Goal: Task Accomplishment & Management: Complete application form

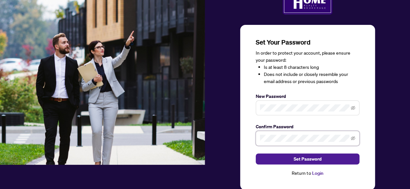
scroll to position [32, 0]
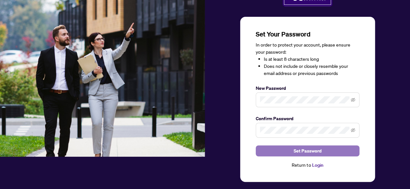
click at [312, 152] on span "Set Password" at bounding box center [307, 151] width 28 height 10
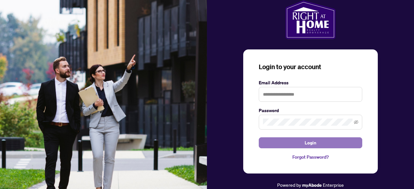
click at [315, 145] on span "Login" at bounding box center [311, 143] width 12 height 10
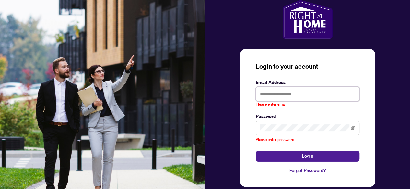
click at [290, 98] on input "text" at bounding box center [307, 94] width 104 height 15
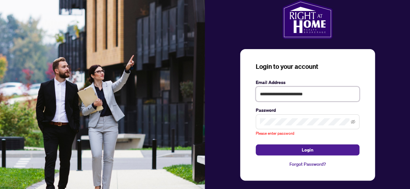
type input "**********"
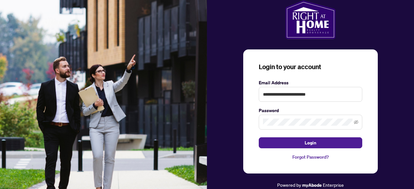
click at [393, 139] on div "**********" at bounding box center [310, 94] width 207 height 189
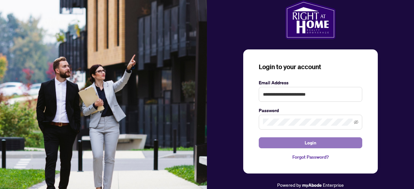
click at [342, 144] on button "Login" at bounding box center [311, 143] width 104 height 11
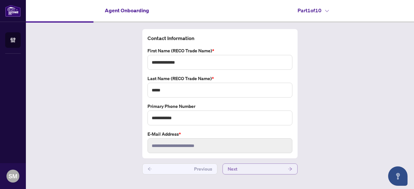
click at [274, 169] on button "Next" at bounding box center [260, 169] width 75 height 11
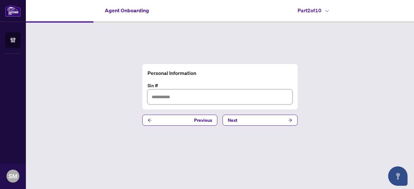
click at [165, 98] on input "text" at bounding box center [220, 97] width 145 height 15
type input "*********"
click at [244, 121] on button "Next" at bounding box center [260, 120] width 75 height 11
click at [159, 97] on input "text" at bounding box center [220, 97] width 145 height 15
click at [232, 120] on span "Next" at bounding box center [233, 120] width 10 height 10
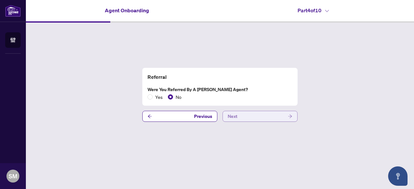
click at [240, 115] on button "Next" at bounding box center [260, 116] width 75 height 11
click at [255, 119] on button "Next" at bounding box center [260, 116] width 75 height 11
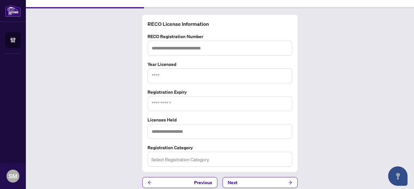
scroll to position [18, 0]
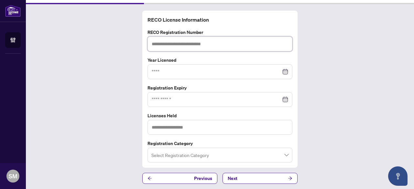
click at [173, 44] on input "text" at bounding box center [220, 44] width 145 height 15
type input "*******"
click at [191, 68] on input at bounding box center [217, 71] width 130 height 7
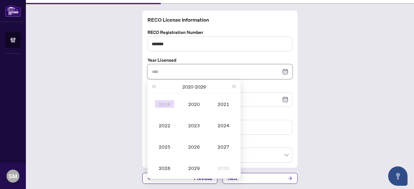
type input "****"
click at [153, 87] on span "Last year (Control + left)" at bounding box center [153, 86] width 3 height 3
type input "****"
click at [234, 85] on button "Next year (Control + right)" at bounding box center [234, 86] width 7 height 13
type input "****"
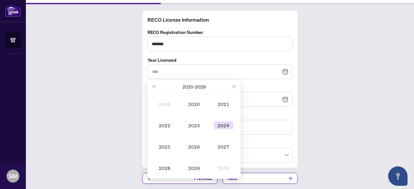
click at [224, 127] on div "2024" at bounding box center [223, 126] width 19 height 8
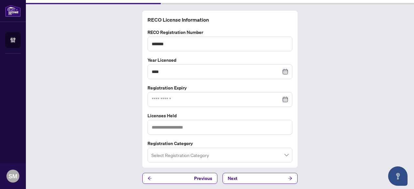
click at [283, 100] on div at bounding box center [220, 99] width 137 height 7
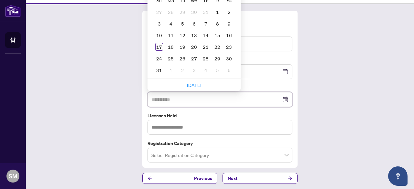
type input "**********"
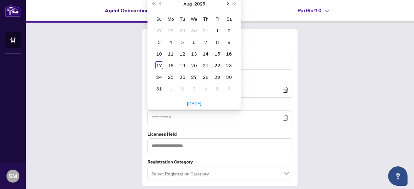
click at [226, 3] on span "Next month (PageDown)" at bounding box center [227, 3] width 3 height 3
click at [215, 41] on div "10" at bounding box center [218, 42] width 8 height 8
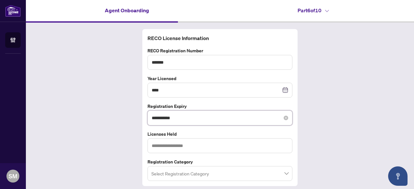
click at [255, 120] on input "**********" at bounding box center [217, 118] width 130 height 7
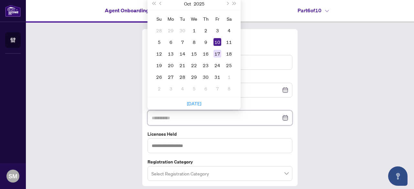
type input "**********"
click at [216, 53] on div "17" at bounding box center [218, 54] width 8 height 8
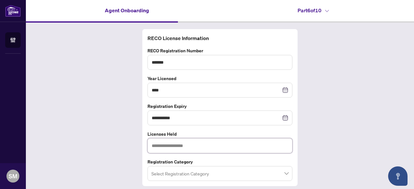
click at [225, 148] on input "text" at bounding box center [220, 146] width 145 height 15
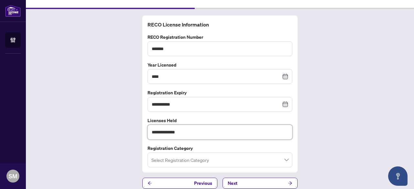
scroll to position [18, 0]
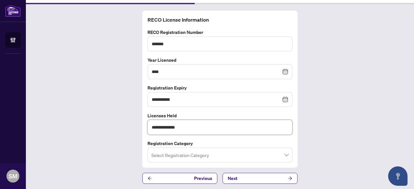
type input "**********"
click at [206, 158] on input "search" at bounding box center [217, 156] width 131 height 14
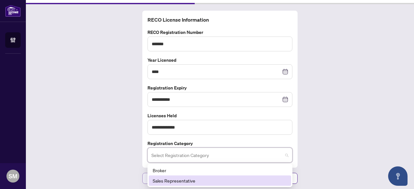
click at [173, 180] on div "Sales Representative" at bounding box center [220, 180] width 135 height 7
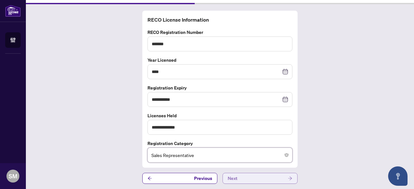
click at [269, 177] on button "Next" at bounding box center [260, 178] width 75 height 11
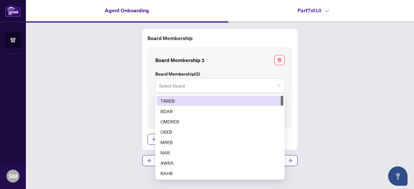
click at [278, 84] on span at bounding box center [220, 86] width 122 height 12
click at [228, 103] on div "TRREB" at bounding box center [220, 100] width 119 height 7
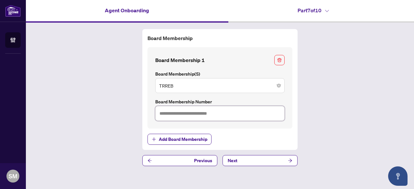
click at [232, 114] on input "text" at bounding box center [220, 113] width 130 height 15
type input "*******"
click at [276, 161] on button "Next" at bounding box center [260, 160] width 75 height 11
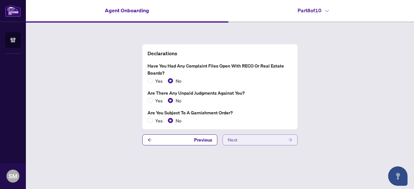
click at [249, 141] on button "Next" at bounding box center [260, 140] width 75 height 11
click at [243, 141] on button "Next" at bounding box center [260, 140] width 75 height 11
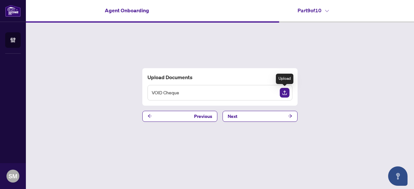
click at [287, 93] on img "Upload Document" at bounding box center [285, 93] width 10 height 10
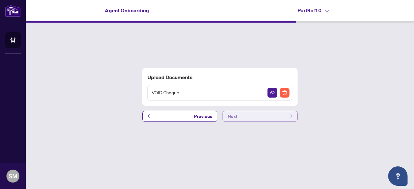
click at [289, 114] on icon "arrow-right" at bounding box center [290, 116] width 5 height 5
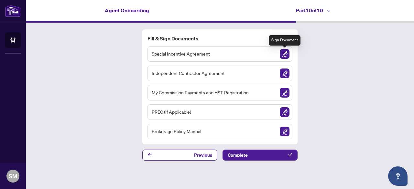
click at [284, 54] on img "Sign Document" at bounding box center [285, 54] width 10 height 10
click at [286, 55] on img "Sign Document" at bounding box center [285, 54] width 10 height 10
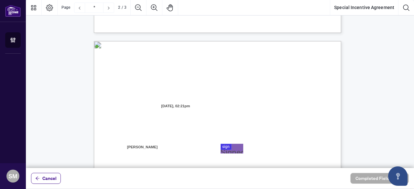
type input "*"
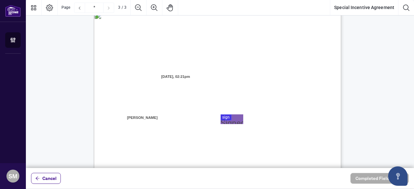
scroll to position [676, 0]
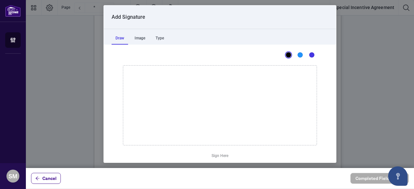
click at [228, 110] on div at bounding box center [220, 84] width 389 height 168
drag, startPoint x: 144, startPoint y: 70, endPoint x: 131, endPoint y: 87, distance: 21.6
click at [131, 87] on icon "Drawing canvas" at bounding box center [220, 106] width 194 height 80
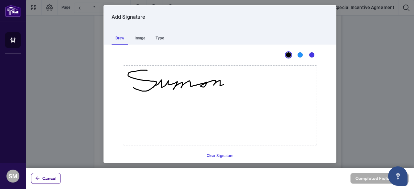
drag, startPoint x: 153, startPoint y: 84, endPoint x: 221, endPoint y: 85, distance: 67.7
drag, startPoint x: 252, startPoint y: 72, endPoint x: 230, endPoint y: 89, distance: 27.9
click at [230, 89] on icon "Drawing canvas" at bounding box center [220, 106] width 194 height 80
drag, startPoint x: 243, startPoint y: 83, endPoint x: 247, endPoint y: 88, distance: 6.5
click at [247, 88] on icon "Drawing canvas" at bounding box center [220, 106] width 194 height 80
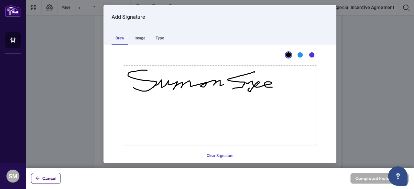
drag, startPoint x: 267, startPoint y: 84, endPoint x: 275, endPoint y: 86, distance: 8.8
click at [275, 86] on icon "Drawing canvas" at bounding box center [220, 106] width 194 height 80
drag, startPoint x: 275, startPoint y: 86, endPoint x: 287, endPoint y: 85, distance: 12.4
click at [287, 85] on icon "Drawing canvas" at bounding box center [220, 106] width 194 height 80
drag, startPoint x: 289, startPoint y: 84, endPoint x: 298, endPoint y: 90, distance: 10.7
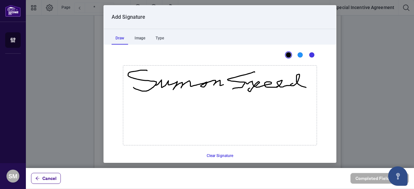
click at [303, 87] on icon "Drawing canvas" at bounding box center [220, 106] width 194 height 80
click at [162, 40] on div "Type" at bounding box center [160, 38] width 16 height 13
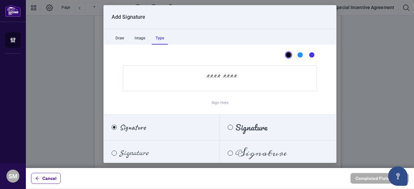
scroll to position [27, 0]
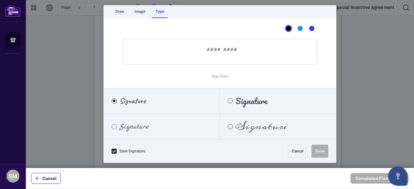
click at [115, 126] on div "Marck Script" at bounding box center [114, 126] width 5 height 5
click at [180, 55] on input "Sign Here" at bounding box center [220, 52] width 194 height 26
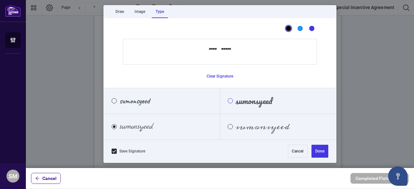
type input "**********"
click at [228, 102] on div "Pacifico" at bounding box center [230, 100] width 5 height 5
click at [312, 152] on button "Done" at bounding box center [320, 151] width 17 height 13
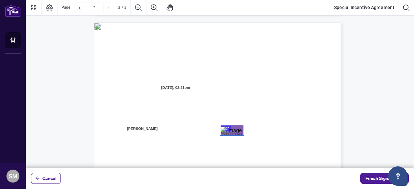
scroll to position [611, 0]
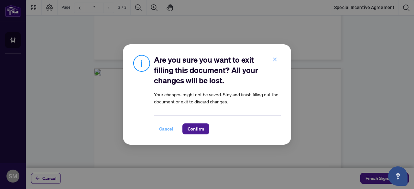
click at [168, 129] on span "Cancel" at bounding box center [166, 129] width 14 height 10
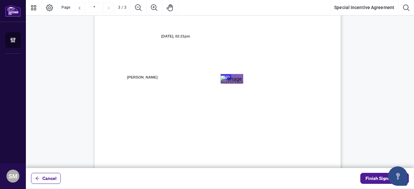
scroll to position [579, 0]
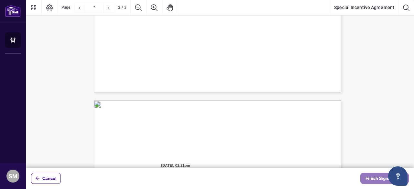
click at [378, 181] on span "Finish Signing" at bounding box center [380, 179] width 29 height 10
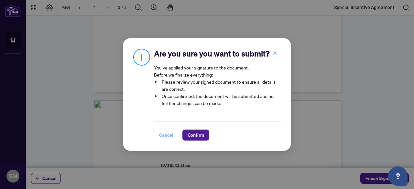
click at [167, 135] on span "Cancel" at bounding box center [166, 135] width 14 height 10
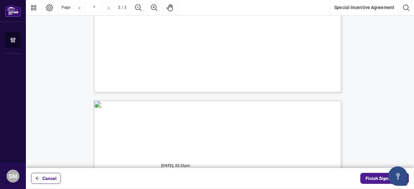
type input "*"
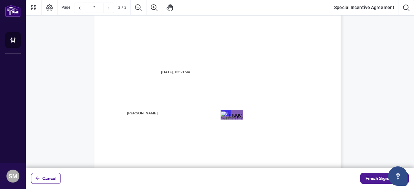
scroll to position [676, 0]
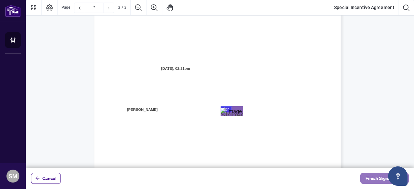
click at [369, 178] on span "Finish Signing" at bounding box center [380, 179] width 29 height 10
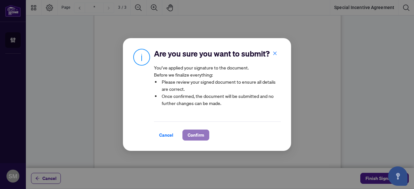
click at [196, 135] on span "Confirm" at bounding box center [196, 135] width 17 height 10
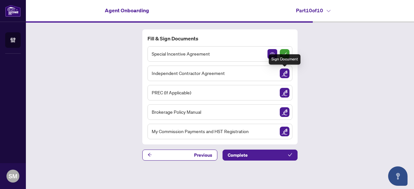
click at [286, 75] on img "Sign Document" at bounding box center [285, 74] width 10 height 10
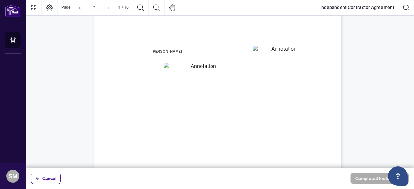
scroll to position [97, 0]
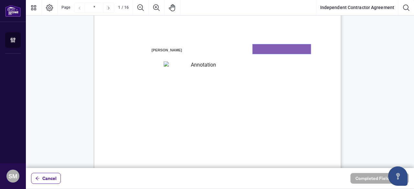
click at [262, 50] on textarea "01K2N7ZVXADQDZS13CP82GTG0Z" at bounding box center [282, 49] width 58 height 10
type textarea "********"
click at [189, 67] on textarea "01K2N800VRNZWEDT7GS4268ZBH" at bounding box center [201, 66] width 74 height 8
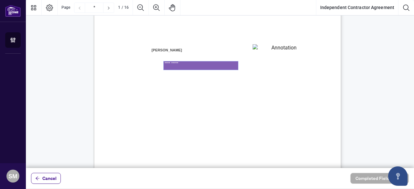
type textarea "**********"
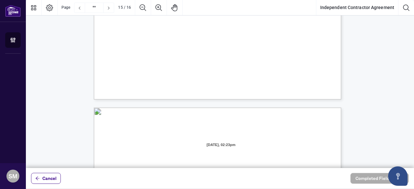
type input "**"
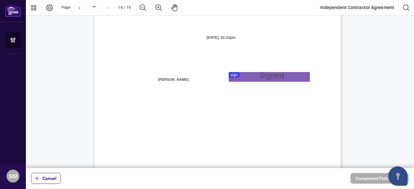
scroll to position [4954, 0]
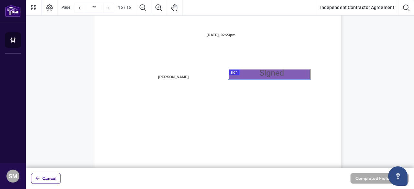
click at [237, 74] on div at bounding box center [220, 84] width 389 height 168
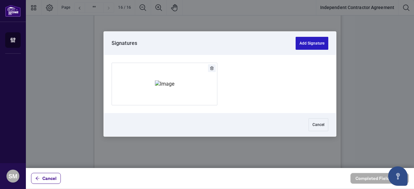
click at [308, 44] on button "Add Signature" at bounding box center [312, 43] width 33 height 13
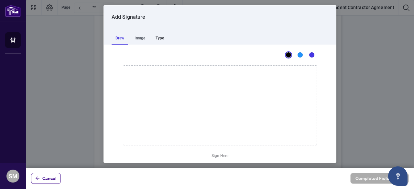
click at [162, 39] on div "Type" at bounding box center [160, 38] width 16 height 13
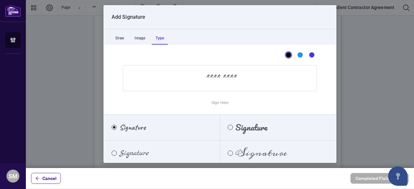
click at [239, 130] on span "Signature" at bounding box center [252, 127] width 32 height 7
click at [213, 78] on input "Sign Here" at bounding box center [220, 78] width 194 height 26
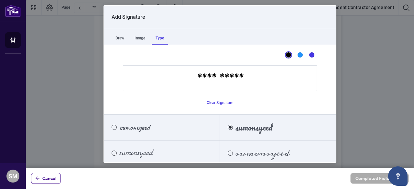
scroll to position [27, 0]
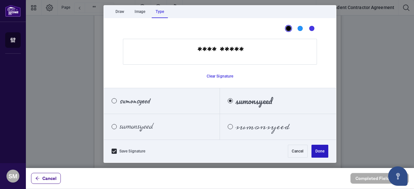
type input "**********"
click at [316, 153] on button "Done" at bounding box center [320, 151] width 17 height 13
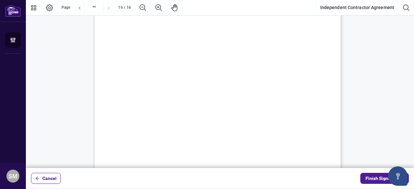
scroll to position [5045, 0]
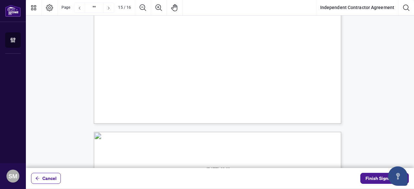
type input "**"
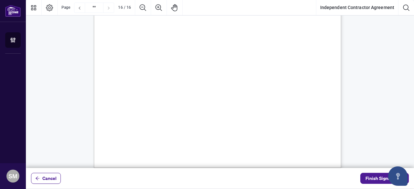
scroll to position [5110, 0]
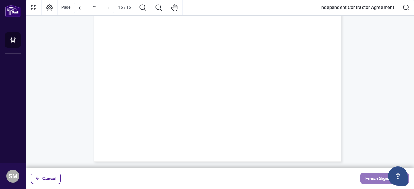
click at [387, 179] on span "Finish Signing" at bounding box center [380, 179] width 29 height 10
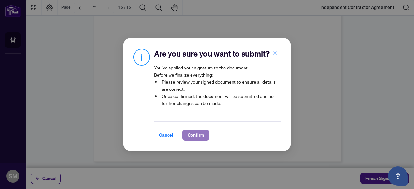
click at [198, 136] on span "Confirm" at bounding box center [196, 135] width 17 height 10
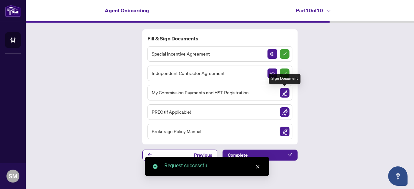
click at [286, 94] on img "Sign Document" at bounding box center [285, 93] width 10 height 10
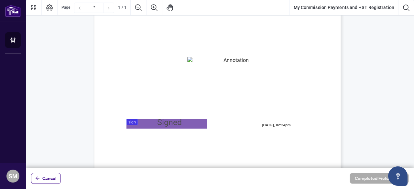
scroll to position [65, 0]
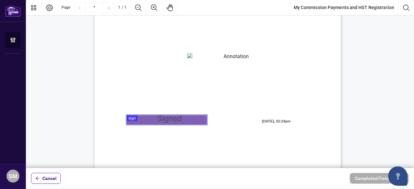
click at [134, 119] on div at bounding box center [220, 84] width 389 height 168
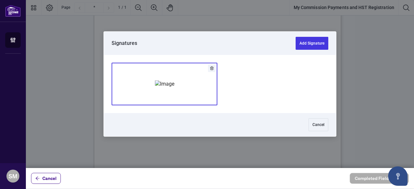
click at [175, 81] on img "Add Signature" at bounding box center [164, 84] width 19 height 7
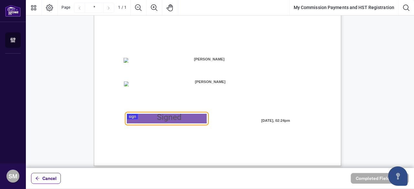
scroll to position [180, 0]
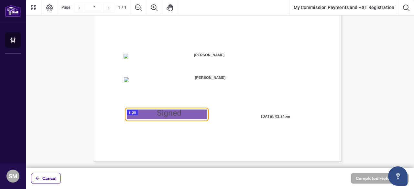
click at [132, 112] on div at bounding box center [220, 84] width 389 height 168
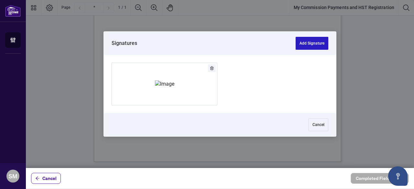
click at [315, 44] on button "Add Signature" at bounding box center [312, 43] width 33 height 13
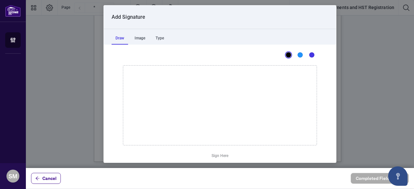
click at [176, 88] on icon "Drawing canvas" at bounding box center [220, 106] width 194 height 80
click at [162, 39] on div "Type" at bounding box center [160, 38] width 16 height 13
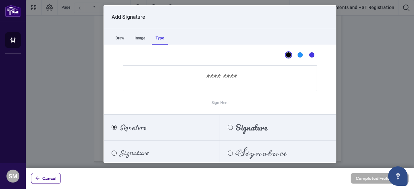
click at [248, 127] on span "Signature" at bounding box center [252, 127] width 32 height 7
click at [221, 87] on input "Sign Here" at bounding box center [220, 78] width 194 height 26
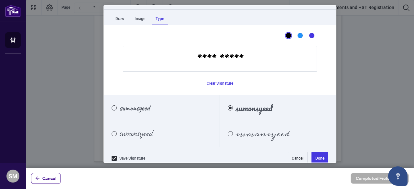
scroll to position [27, 0]
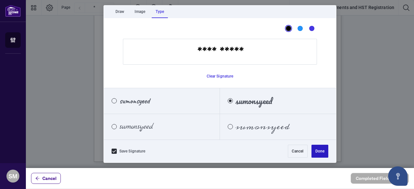
type input "**********"
click at [312, 153] on button "Done" at bounding box center [320, 151] width 17 height 13
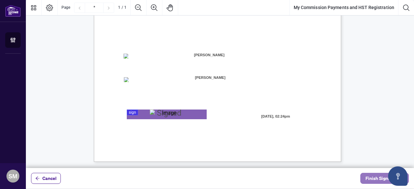
click at [366, 179] on span "Finish Signing" at bounding box center [380, 179] width 29 height 10
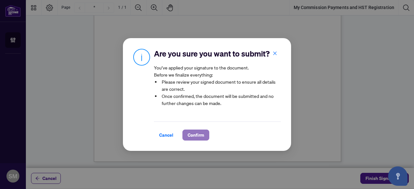
click at [198, 136] on span "Confirm" at bounding box center [196, 135] width 17 height 10
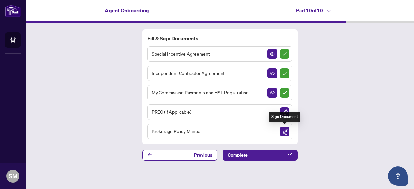
click at [287, 131] on img "Sign Document" at bounding box center [285, 132] width 10 height 10
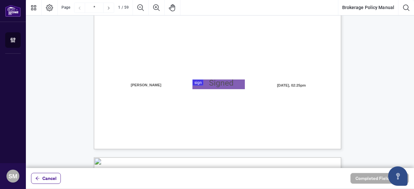
scroll to position [194, 0]
click at [201, 82] on div at bounding box center [220, 84] width 389 height 168
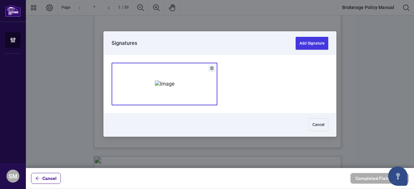
click at [175, 88] on img "Add Signature" at bounding box center [164, 84] width 19 height 7
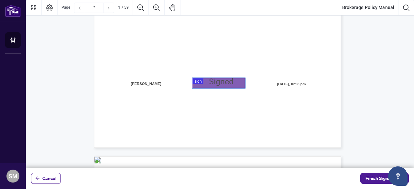
click at [197, 89] on div "Right at Home Realty, Brokerage [STREET_ADDRESS][PERSON_NAME] 416.345.6789 [DOM…" at bounding box center [249, 28] width 310 height 401
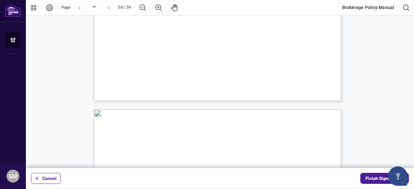
type input "**"
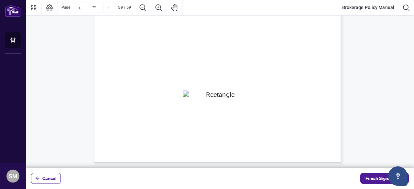
scroll to position [19242, 0]
click at [367, 179] on span "Finish Signing" at bounding box center [380, 179] width 29 height 10
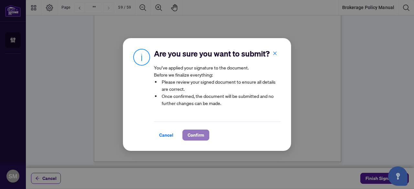
click at [196, 135] on span "Confirm" at bounding box center [196, 135] width 17 height 10
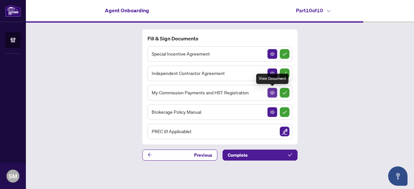
click at [272, 94] on icon "View Document" at bounding box center [272, 92] width 5 height 3
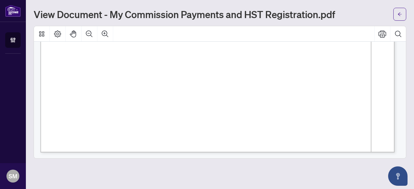
scroll to position [289, 0]
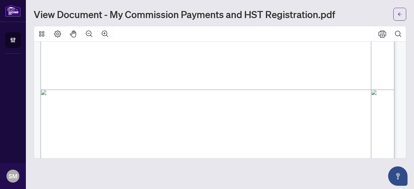
click at [87, 64] on span "☐" at bounding box center [85, 66] width 5 height 8
click at [87, 67] on span "☐" at bounding box center [85, 66] width 5 height 8
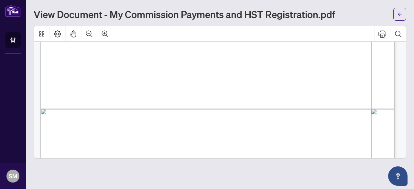
scroll to position [257, 0]
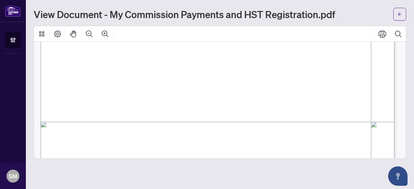
click at [87, 99] on span "☐" at bounding box center [85, 99] width 5 height 8
click at [85, 98] on span "☐" at bounding box center [85, 99] width 5 height 8
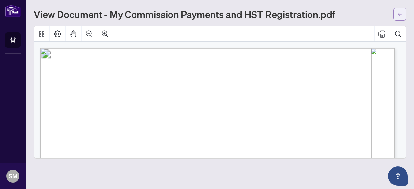
click at [400, 13] on icon "arrow-left" at bounding box center [400, 14] width 5 height 5
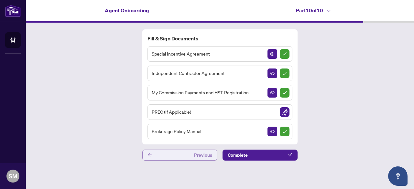
click at [149, 155] on icon "arrow-left" at bounding box center [150, 155] width 5 height 5
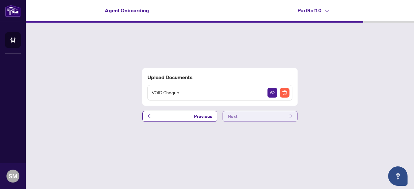
click at [280, 115] on button "Next" at bounding box center [260, 116] width 75 height 11
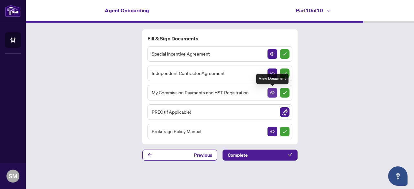
click at [273, 94] on icon "View Document" at bounding box center [272, 93] width 5 height 5
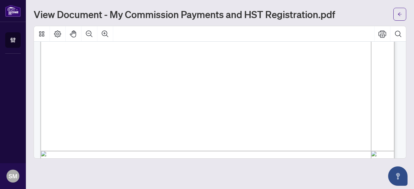
scroll to position [259, 0]
click at [86, 96] on span "☐" at bounding box center [85, 97] width 5 height 8
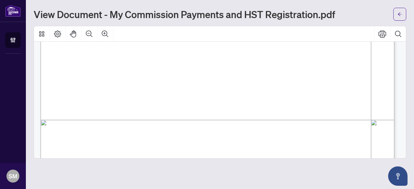
click at [86, 96] on span "☐" at bounding box center [85, 97] width 5 height 8
click at [398, 17] on icon "arrow-left" at bounding box center [400, 14] width 5 height 5
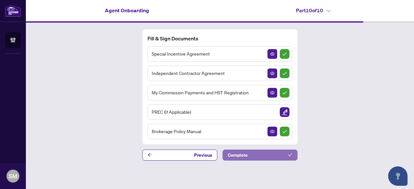
click at [271, 156] on button "Complete" at bounding box center [260, 155] width 75 height 11
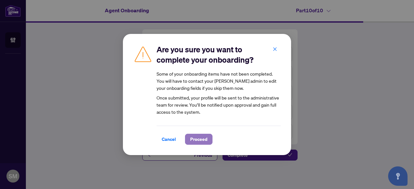
click at [201, 140] on span "Proceed" at bounding box center [198, 139] width 17 height 10
